Goal: Task Accomplishment & Management: Manage account settings

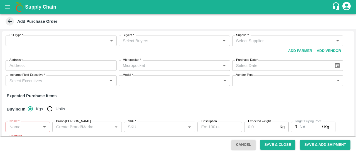
scroll to position [60, 0]
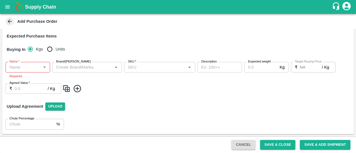
click at [7, 20] on icon at bounding box center [10, 21] width 6 height 6
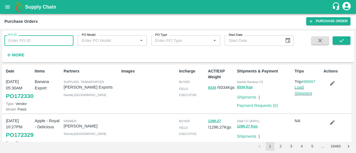
click at [64, 41] on input "PO ID" at bounding box center [38, 40] width 69 height 11
type input "172314"
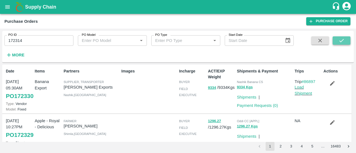
click at [336, 39] on button "submit" at bounding box center [341, 40] width 18 height 8
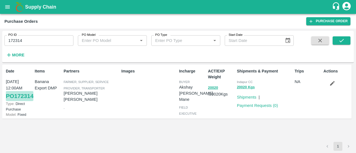
click at [18, 101] on link "PO 172314" at bounding box center [20, 96] width 28 height 10
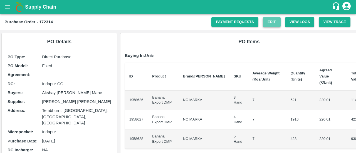
click at [273, 23] on link "Edit" at bounding box center [272, 22] width 18 height 10
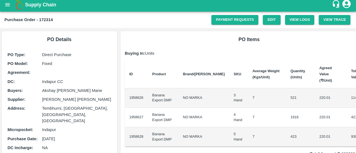
scroll to position [4, 0]
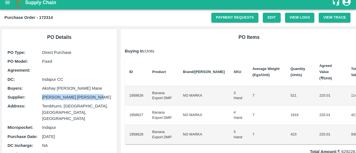
drag, startPoint x: 42, startPoint y: 96, endPoint x: 97, endPoint y: 94, distance: 54.5
click at [97, 94] on p "Vitthal Prabhakar Kolape" at bounding box center [76, 97] width 69 height 6
copy p "Vitthal Prabhakar Kolape"
click at [271, 18] on link "Edit" at bounding box center [272, 18] width 18 height 10
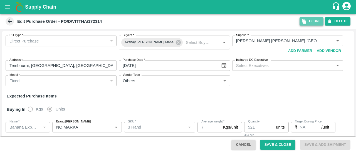
click at [313, 23] on button "Clone" at bounding box center [311, 21] width 24 height 8
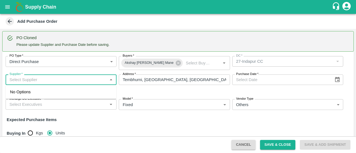
click at [78, 77] on input "Supplier   *" at bounding box center [56, 79] width 98 height 7
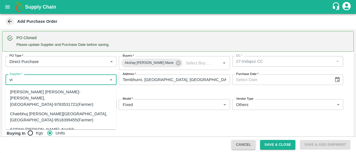
type input "v"
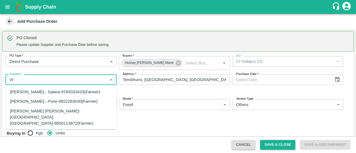
type input "V"
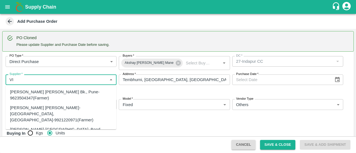
type input "V"
type input "K"
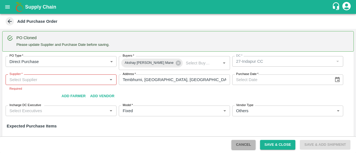
click at [240, 143] on button "Cancel" at bounding box center [243, 145] width 24 height 10
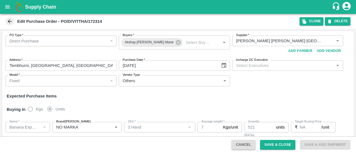
click at [10, 19] on icon at bounding box center [10, 21] width 6 height 6
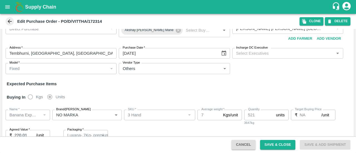
scroll to position [13, 0]
click at [99, 66] on div "Fixed" at bounding box center [58, 68] width 98 height 6
click at [101, 69] on div "Fixed" at bounding box center [58, 68] width 98 height 6
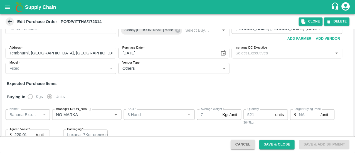
scroll to position [0, 0]
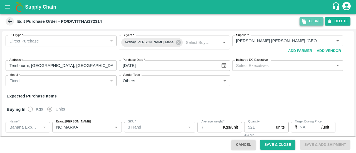
click at [311, 22] on button "Clone" at bounding box center [311, 21] width 24 height 8
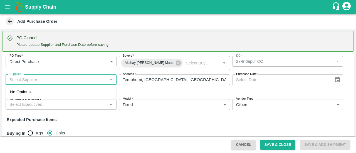
click at [89, 81] on input "Supplier   *" at bounding box center [56, 79] width 98 height 7
paste input "[PERSON_NAME] [PERSON_NAME]"
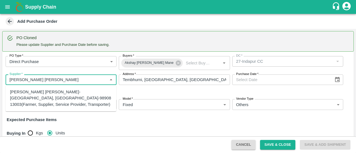
click at [91, 99] on div "[PERSON_NAME] [PERSON_NAME]-[GEOGRAPHIC_DATA], [GEOGRAPHIC_DATA]-98908 13003(Fa…" at bounding box center [61, 98] width 102 height 19
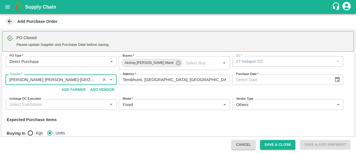
type input "[PERSON_NAME] [PERSON_NAME]-[GEOGRAPHIC_DATA], [GEOGRAPHIC_DATA]-98908 13003(Fa…"
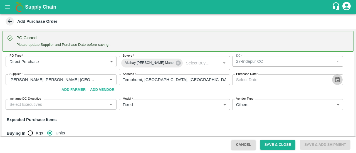
click at [335, 80] on icon "Choose date" at bounding box center [337, 80] width 6 height 6
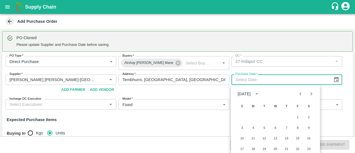
scroll to position [25, 0]
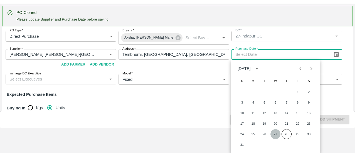
click at [278, 135] on button "27" at bounding box center [275, 134] width 10 height 10
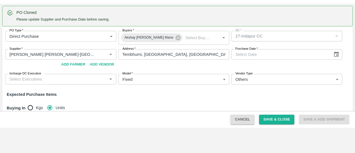
type input "[DATE]"
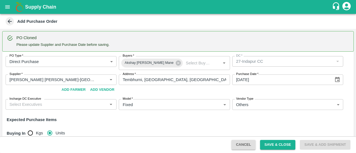
scroll to position [28, 0]
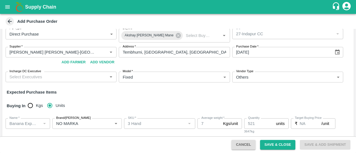
click at [99, 74] on input "Incharge DC Executive" at bounding box center [56, 76] width 98 height 7
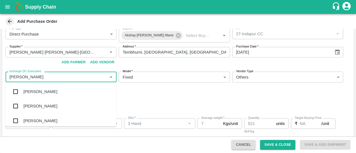
type input "RUSHIK"
click at [78, 93] on div "[PERSON_NAME]" at bounding box center [61, 91] width 111 height 14
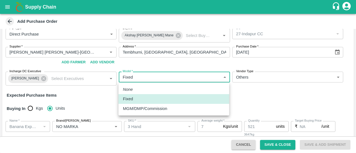
click at [180, 81] on body "Supply Chain Add Purchase Order PO Cloned Please update Supplier and Purchase D…" at bounding box center [178, 76] width 356 height 153
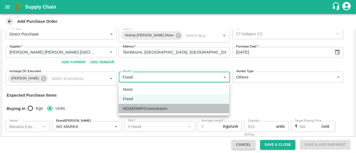
click at [163, 109] on p "MGM/DMP/Commission" at bounding box center [145, 109] width 44 height 6
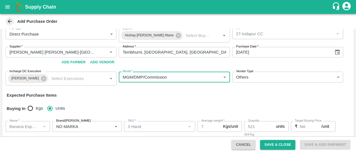
type input "Commision"
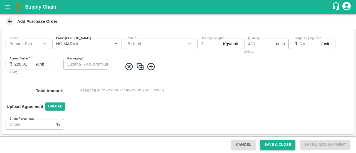
click at [280, 145] on button "Save & Close" at bounding box center [278, 145] width 36 height 10
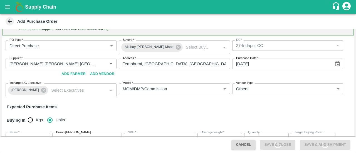
scroll to position [0, 0]
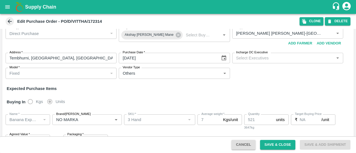
scroll to position [5, 0]
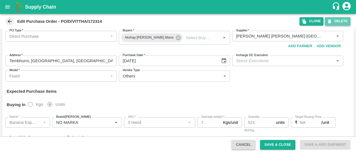
click at [333, 22] on button "DELETE" at bounding box center [338, 21] width 26 height 8
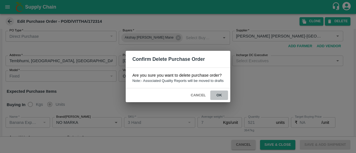
click at [220, 93] on button "ok" at bounding box center [219, 96] width 18 height 10
click at [196, 94] on button "Cancel" at bounding box center [197, 96] width 19 height 10
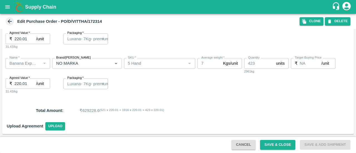
scroll to position [0, 0]
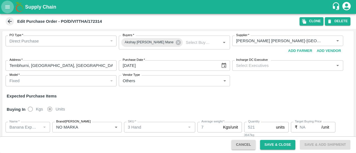
click at [6, 5] on icon "open drawer" at bounding box center [7, 7] width 6 height 6
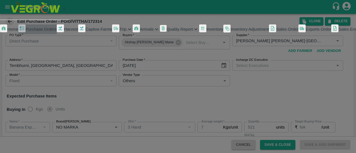
click at [48, 31] on span "Purchase Orders" at bounding box center [41, 29] width 31 height 4
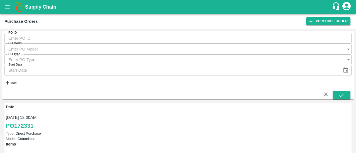
scroll to position [67, 0]
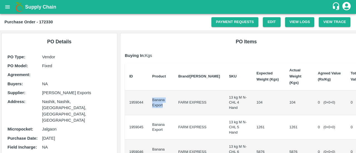
drag, startPoint x: 152, startPoint y: 99, endPoint x: 164, endPoint y: 108, distance: 14.7
click at [164, 108] on td "Banana Export" at bounding box center [161, 103] width 26 height 25
copy td "Banana Export"
click at [4, 10] on button "open drawer" at bounding box center [7, 7] width 13 height 13
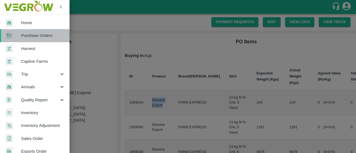
click at [41, 36] on span "Purchase Orders" at bounding box center [43, 36] width 44 height 6
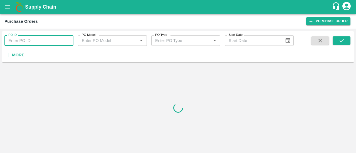
click at [43, 40] on input "PO ID" at bounding box center [38, 40] width 69 height 11
paste input "Banana Export"
type input "B"
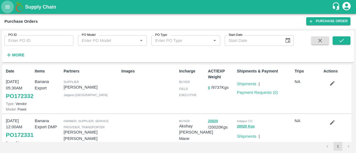
click at [5, 6] on icon "open drawer" at bounding box center [7, 7] width 6 height 6
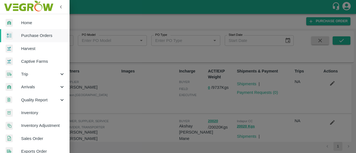
click at [138, 105] on div at bounding box center [178, 76] width 356 height 153
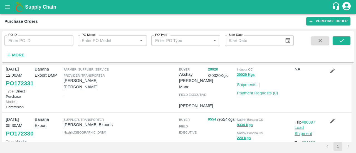
scroll to position [52, 0]
click at [329, 74] on icon "button" at bounding box center [332, 71] width 6 height 6
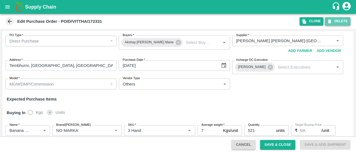
click at [341, 22] on button "DELETE" at bounding box center [338, 21] width 26 height 8
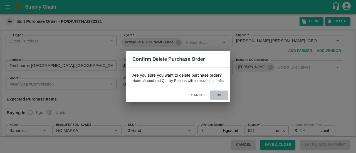
click at [218, 93] on button "ok" at bounding box center [219, 96] width 18 height 10
